Goal: Task Accomplishment & Management: Use online tool/utility

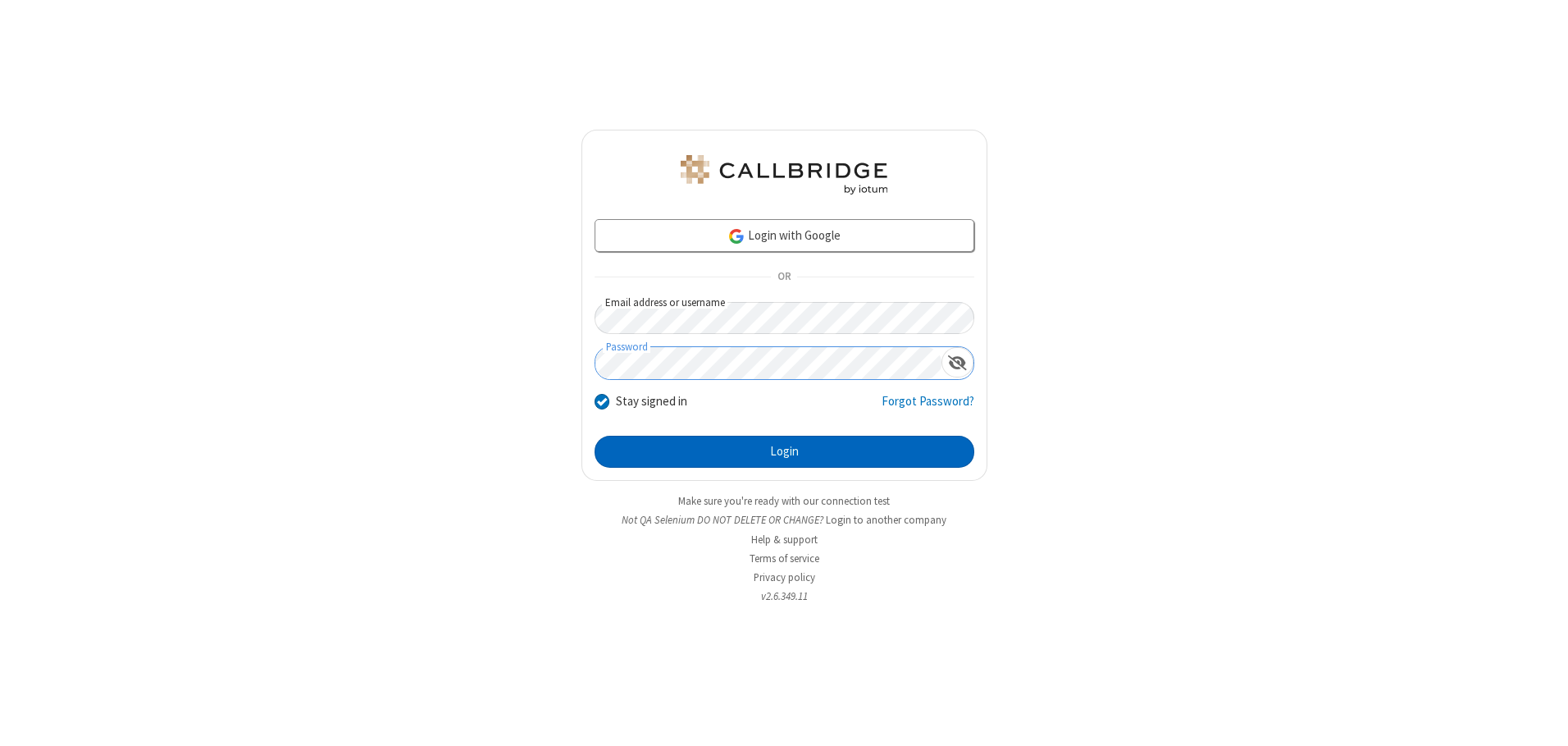
click at [784, 451] on button "Login" at bounding box center [785, 452] width 380 height 33
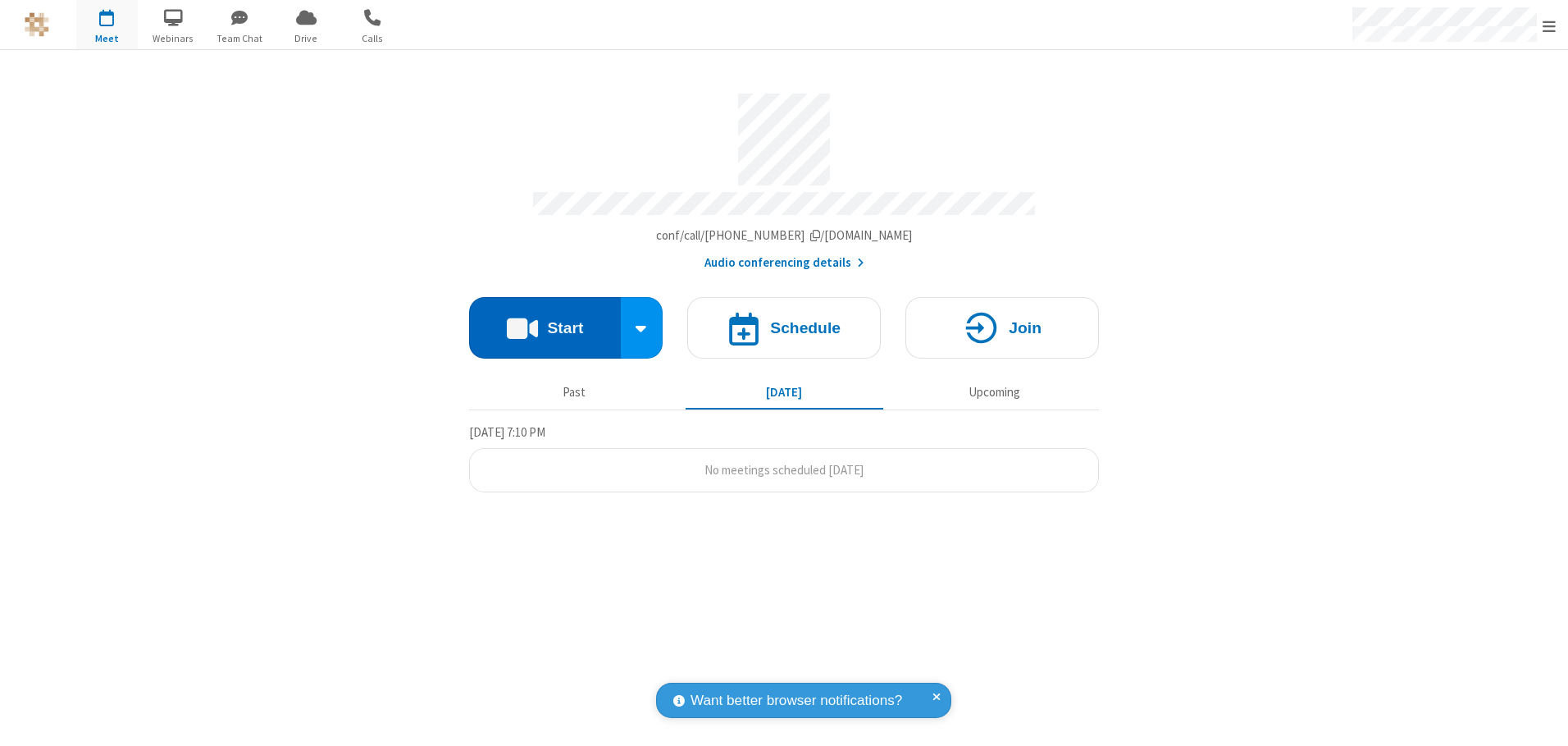
click at [544, 322] on button "Start" at bounding box center [545, 328] width 152 height 62
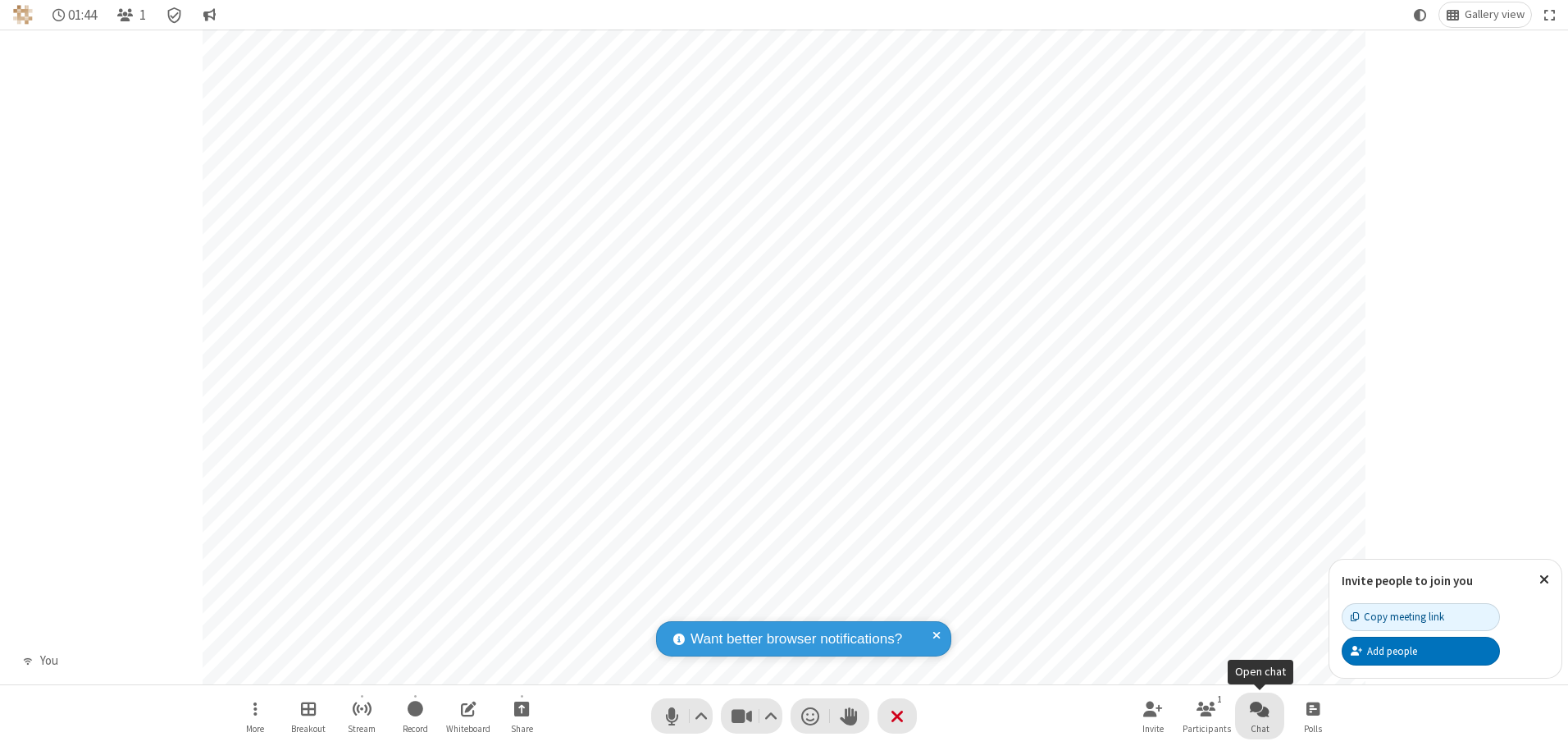
click at [1260, 708] on span "Open chat" at bounding box center [1260, 708] width 19 height 20
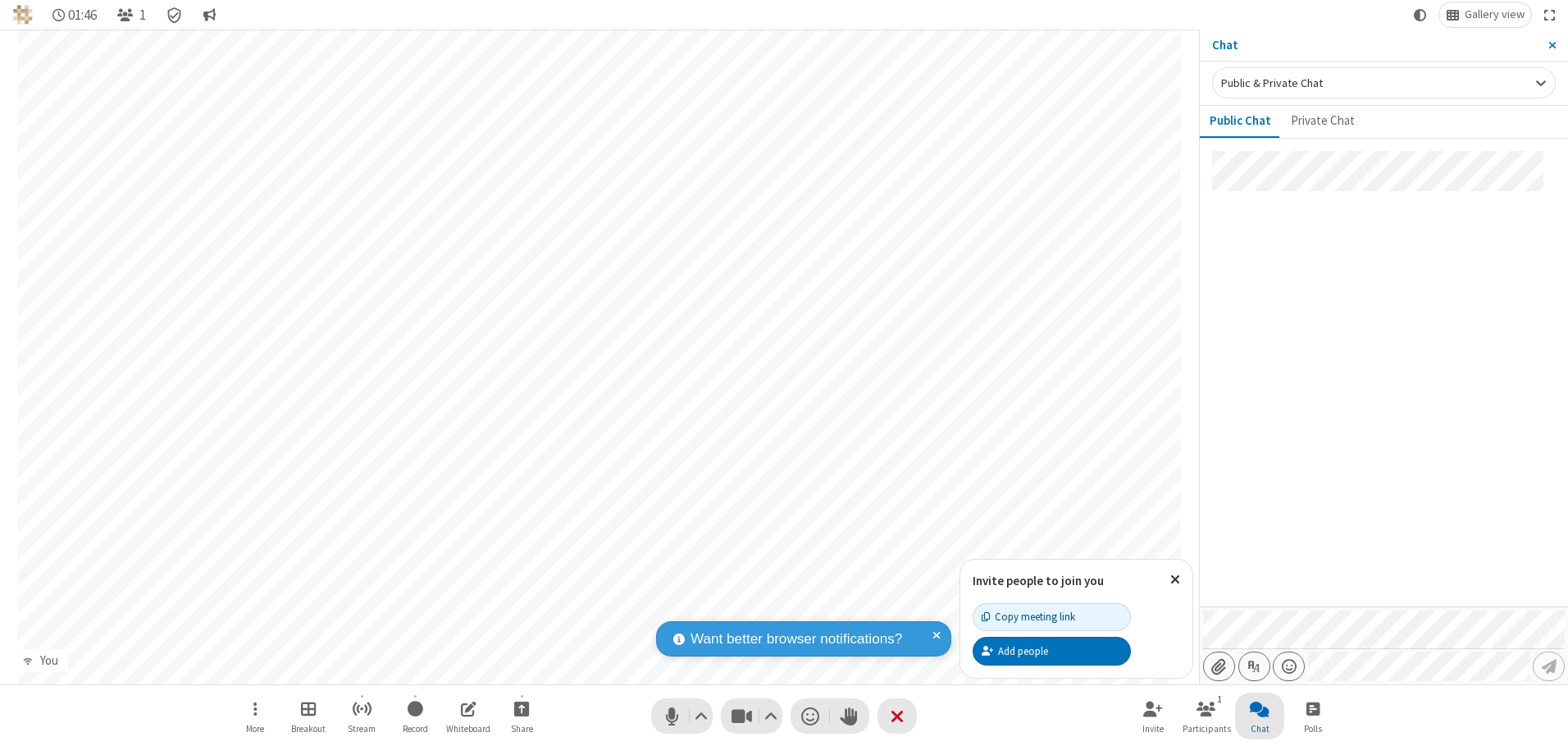
type input "C:\fakepath\doc_test.docx"
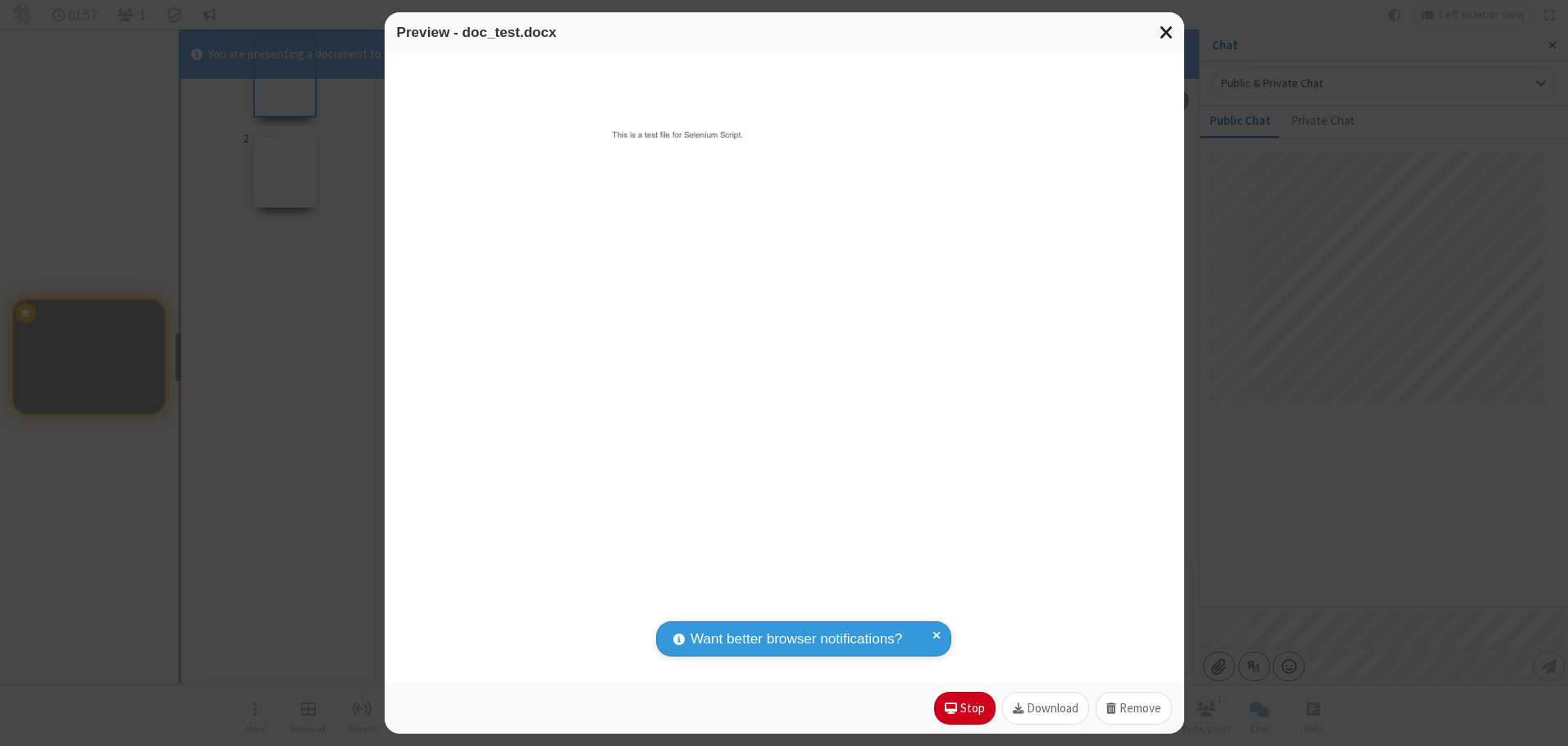
click at [1167, 32] on span "Close modal" at bounding box center [1167, 32] width 15 height 21
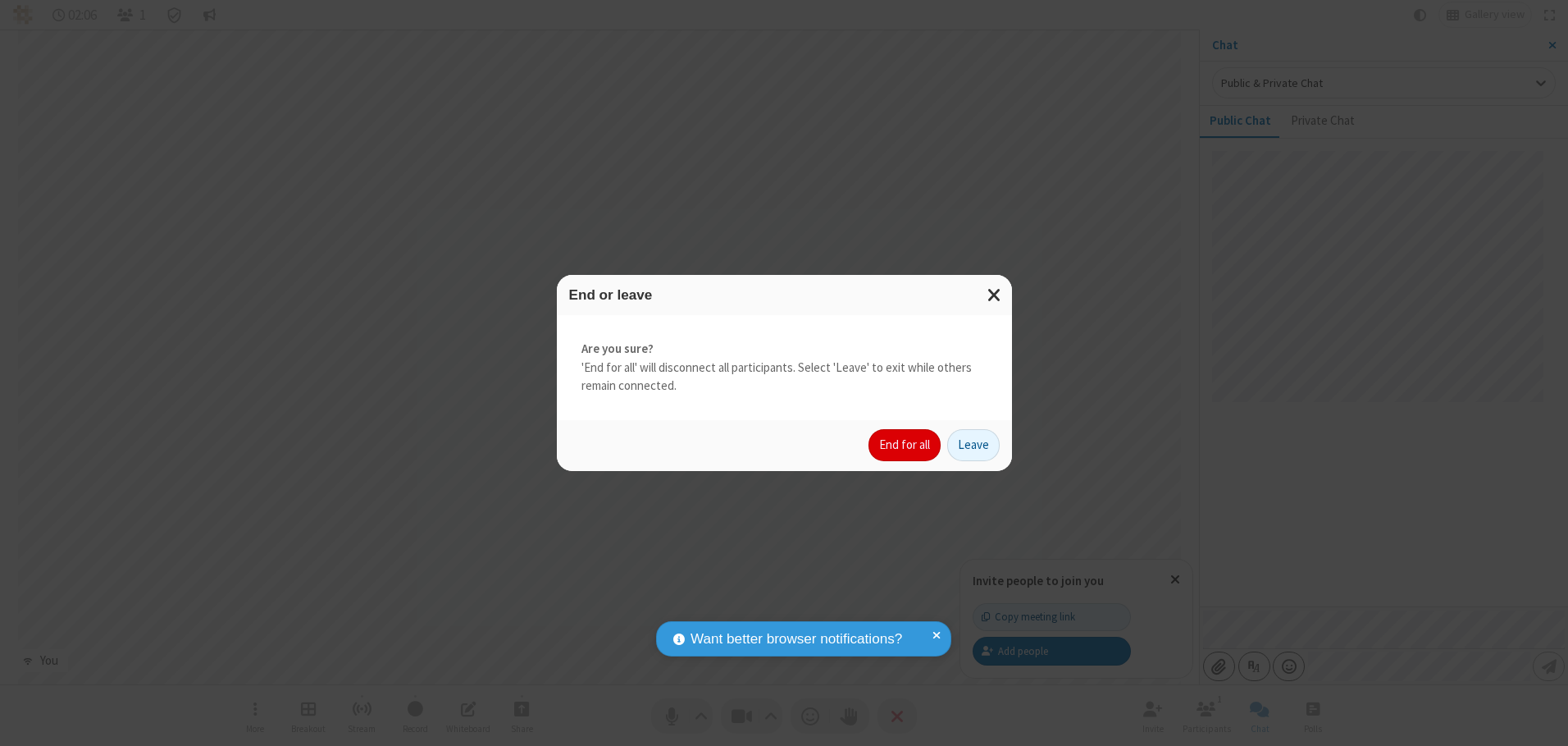
click at [905, 445] on button "End for all" at bounding box center [905, 445] width 72 height 33
